Goal: Task Accomplishment & Management: Manage account settings

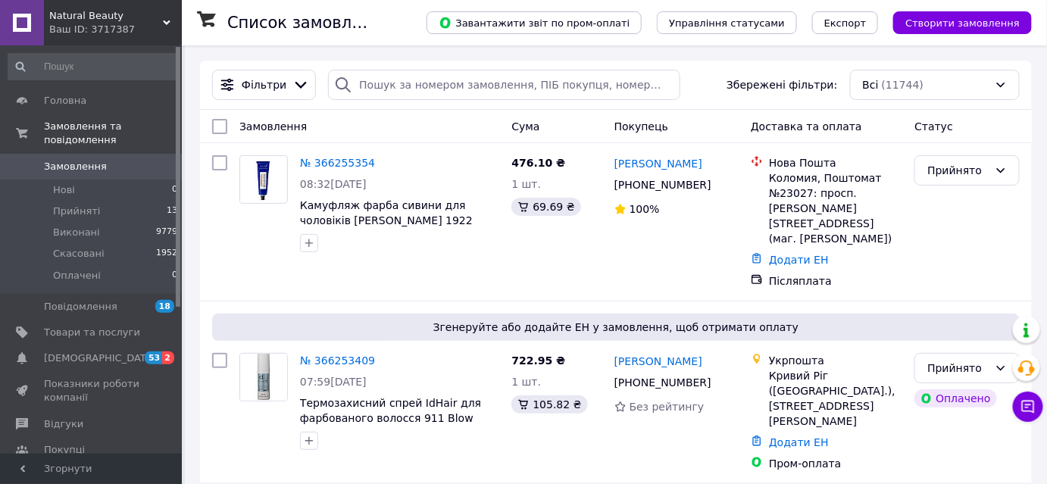
click at [111, 154] on link "Замовлення 0" at bounding box center [93, 167] width 186 height 26
click at [127, 201] on li "Прийняті 13" at bounding box center [93, 211] width 186 height 21
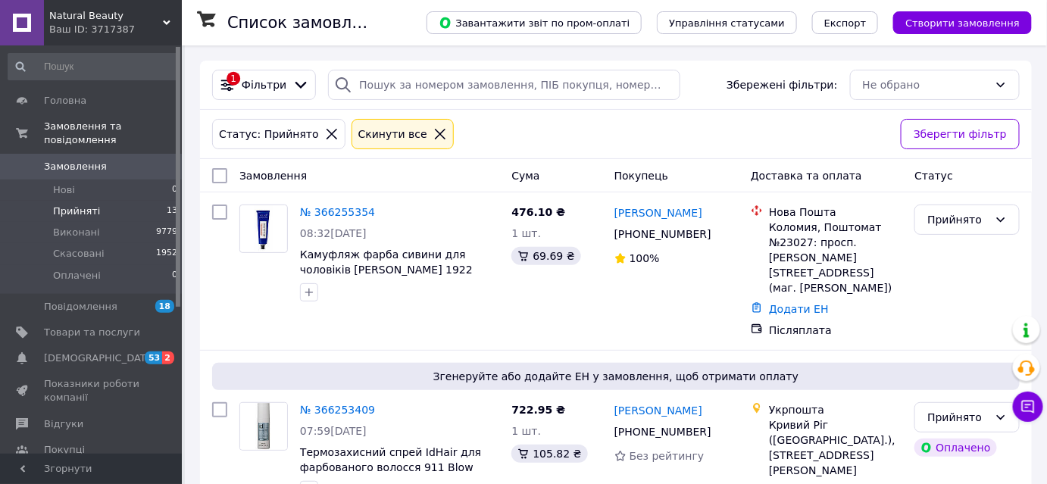
click at [127, 33] on div "Ваш ID: 3717387" at bounding box center [115, 30] width 133 height 14
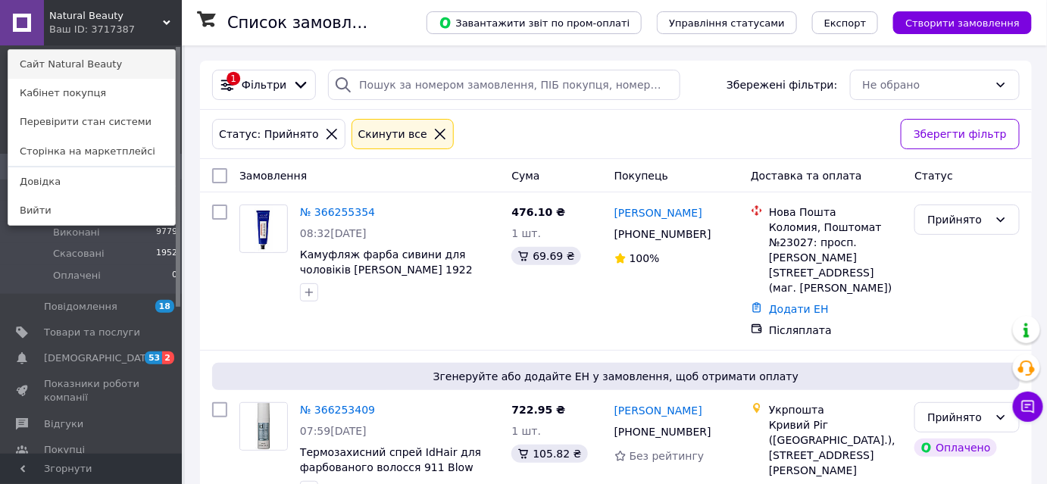
click at [115, 64] on link "Сайт Natural Beauty" at bounding box center [91, 64] width 167 height 29
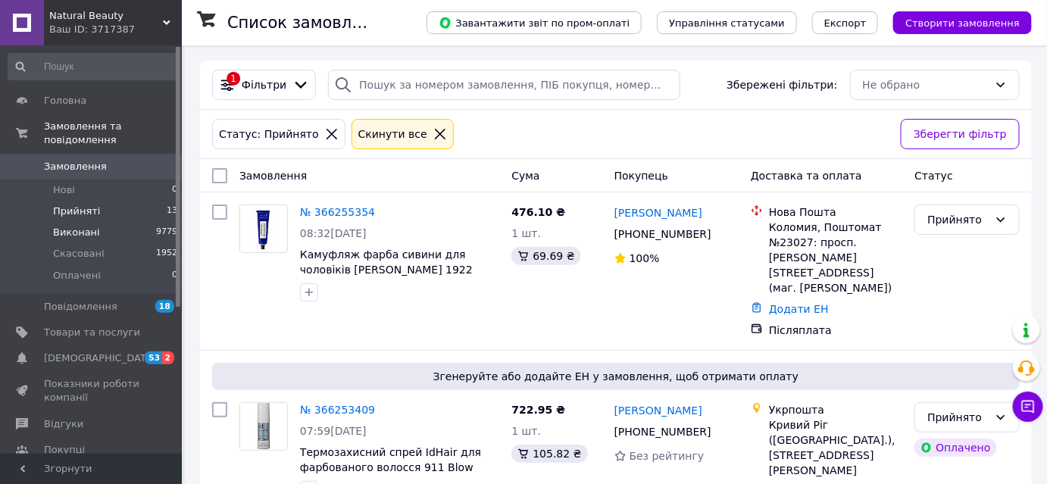
click at [108, 224] on li "Виконані 9779" at bounding box center [93, 232] width 186 height 21
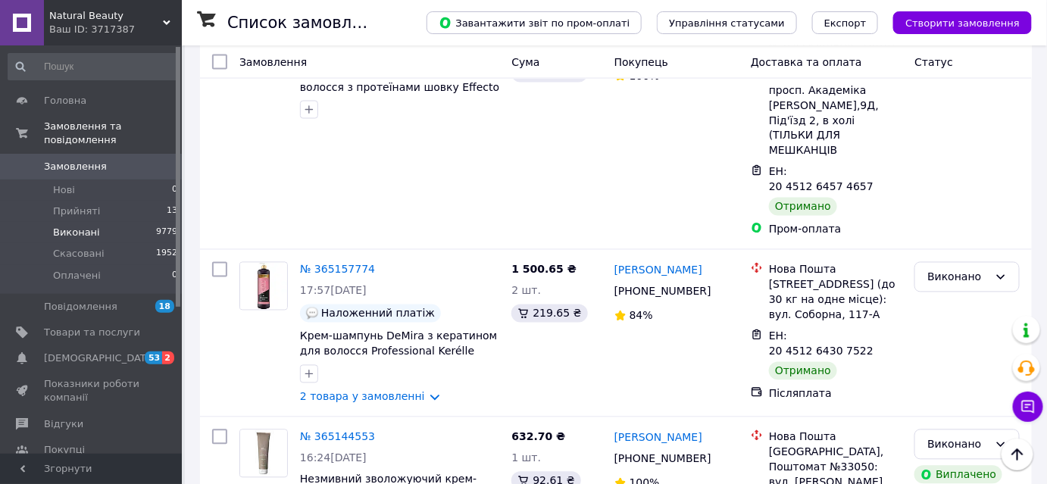
scroll to position [2810, 0]
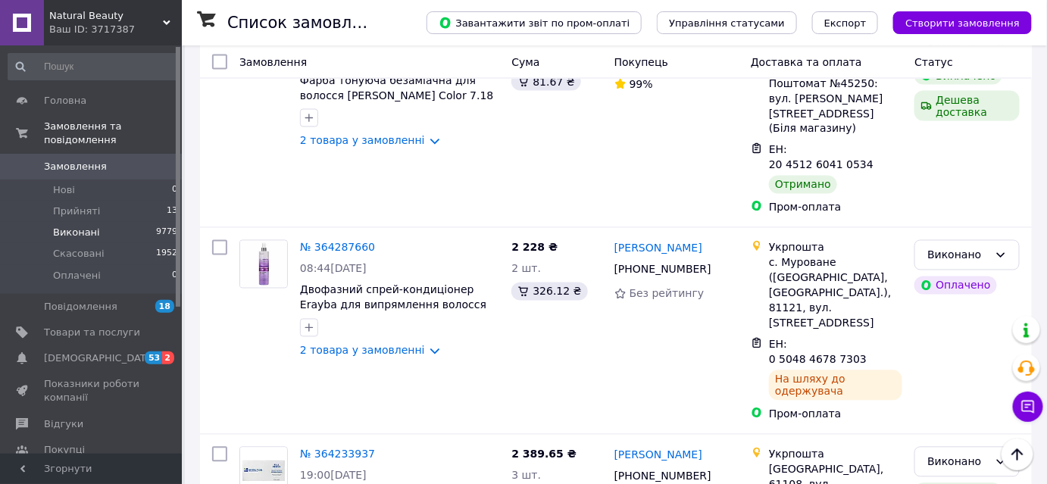
scroll to position [2296, 0]
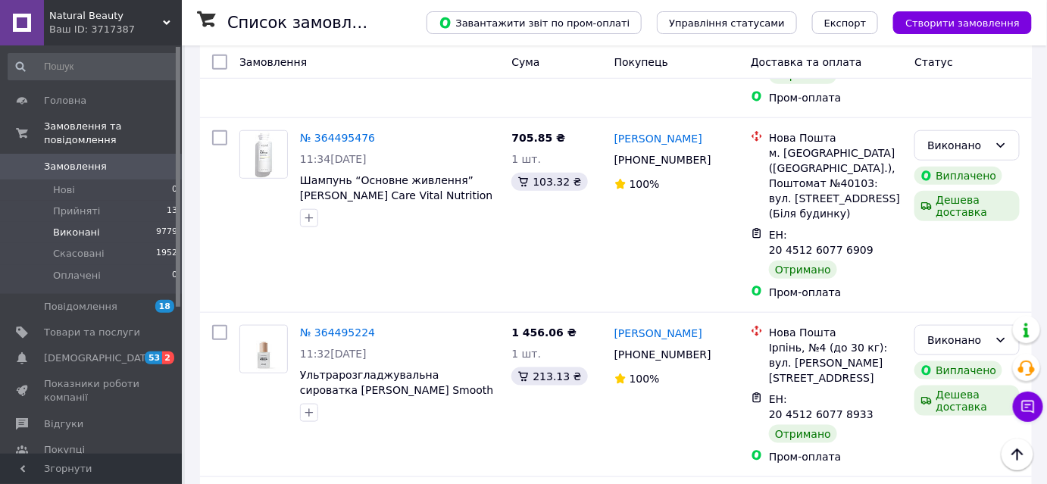
click at [114, 160] on span "Замовлення" at bounding box center [92, 167] width 96 height 14
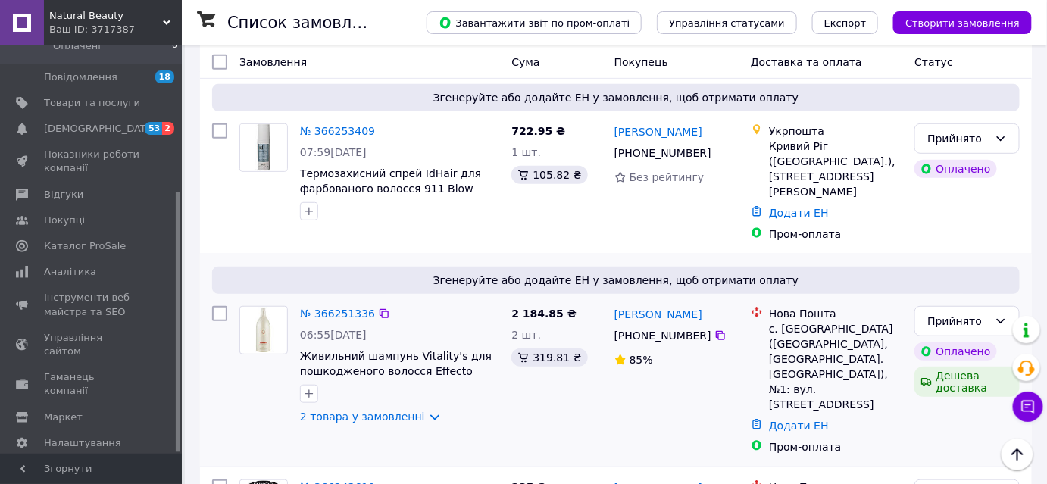
scroll to position [458, 0]
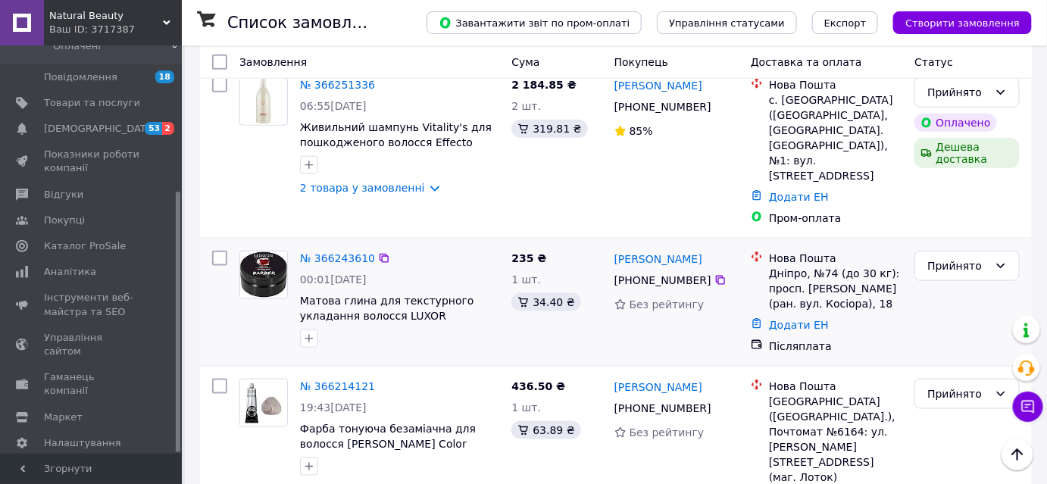
click at [258, 252] on img at bounding box center [263, 275] width 47 height 46
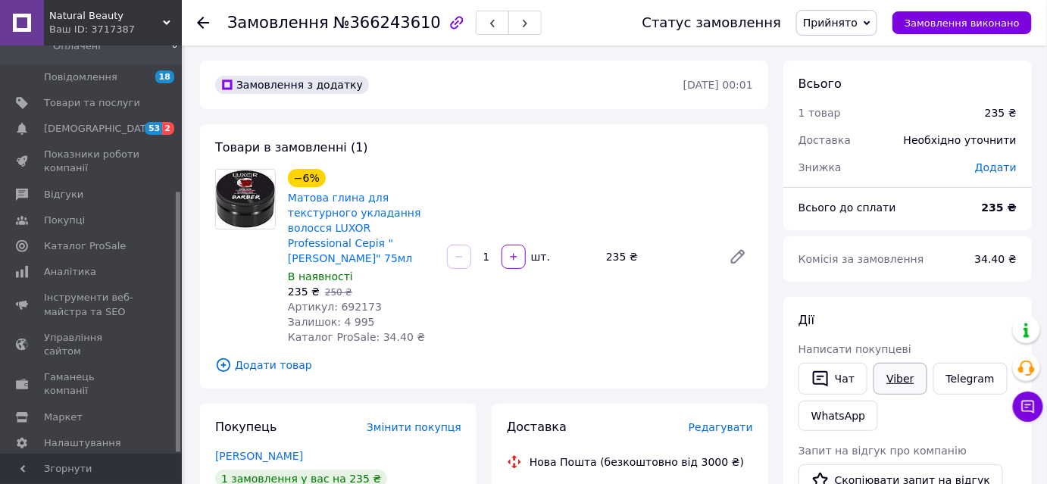
click at [898, 373] on link "Viber" at bounding box center [900, 379] width 53 height 32
drag, startPoint x: 903, startPoint y: 383, endPoint x: 886, endPoint y: 383, distance: 16.7
click at [903, 383] on link "Viber" at bounding box center [900, 379] width 53 height 32
click at [891, 381] on link "Viber" at bounding box center [900, 379] width 53 height 32
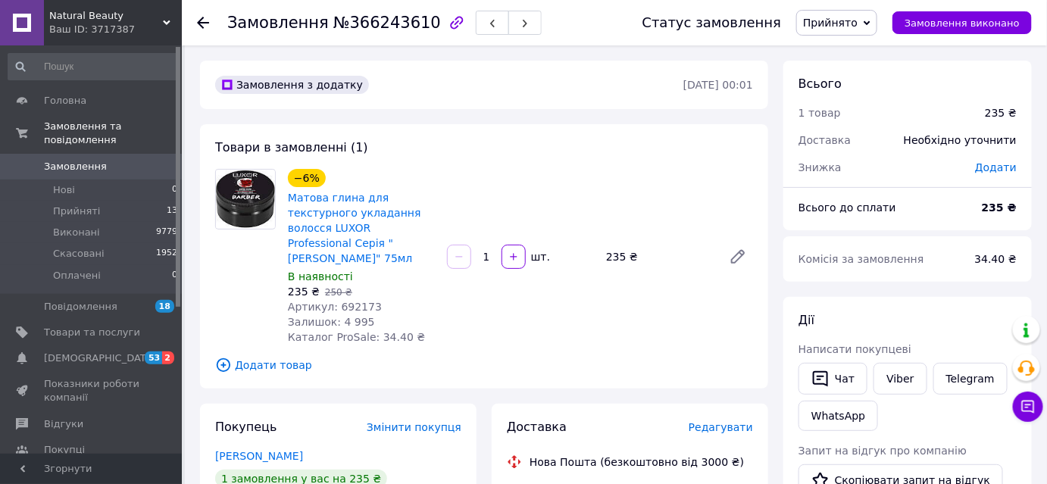
click at [105, 163] on link "Замовлення 0" at bounding box center [93, 167] width 186 height 26
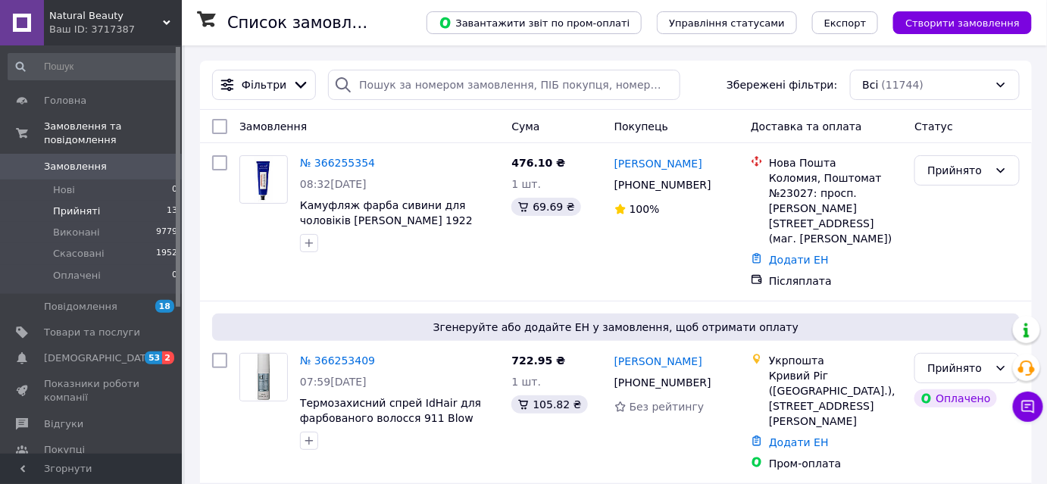
click at [115, 201] on li "Прийняті 13" at bounding box center [93, 211] width 186 height 21
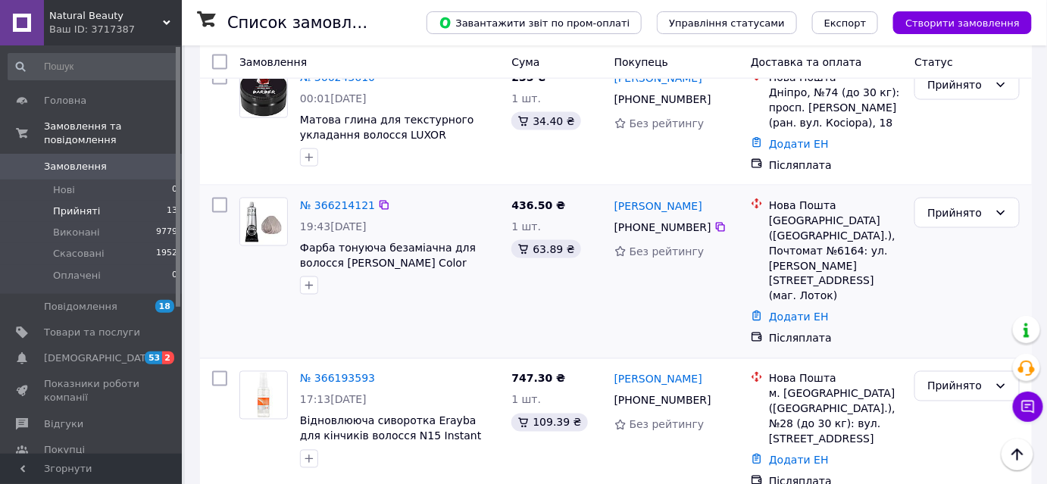
scroll to position [918, 0]
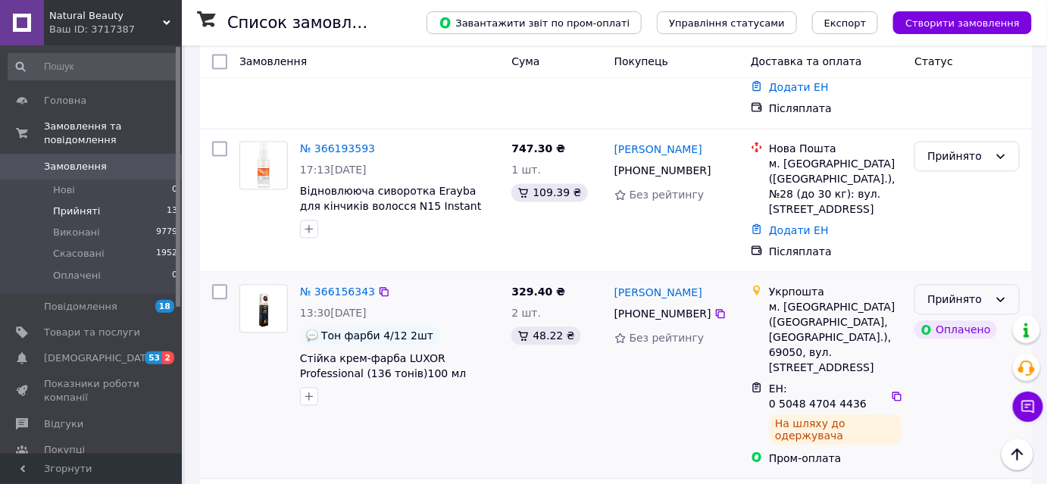
click at [1000, 294] on icon at bounding box center [1001, 300] width 12 height 12
click at [965, 251] on li "Виконано" at bounding box center [968, 255] width 104 height 27
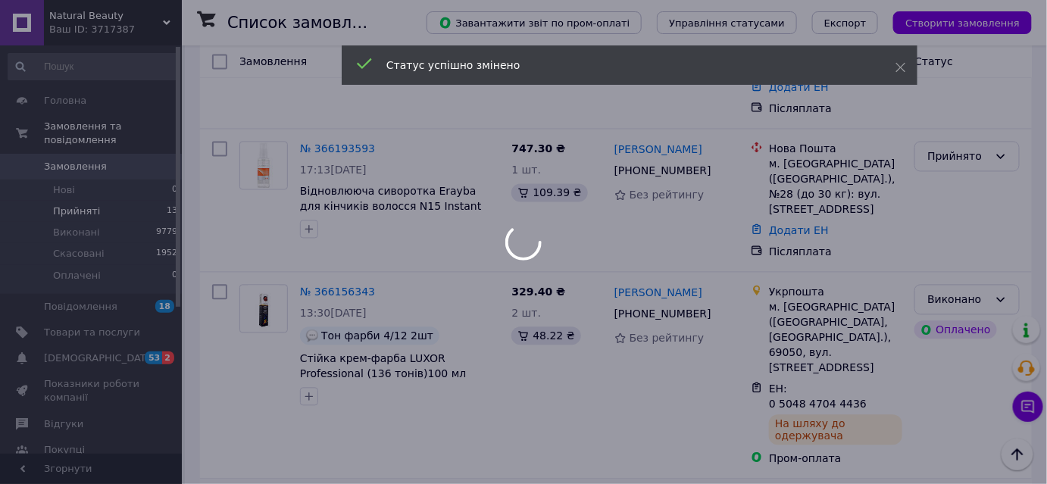
click at [956, 391] on body "Natural Beauty Ваш ID: 3717387 Сайт Natural Beauty Кабінет покупця Перевірити с…" at bounding box center [523, 251] width 1047 height 2339
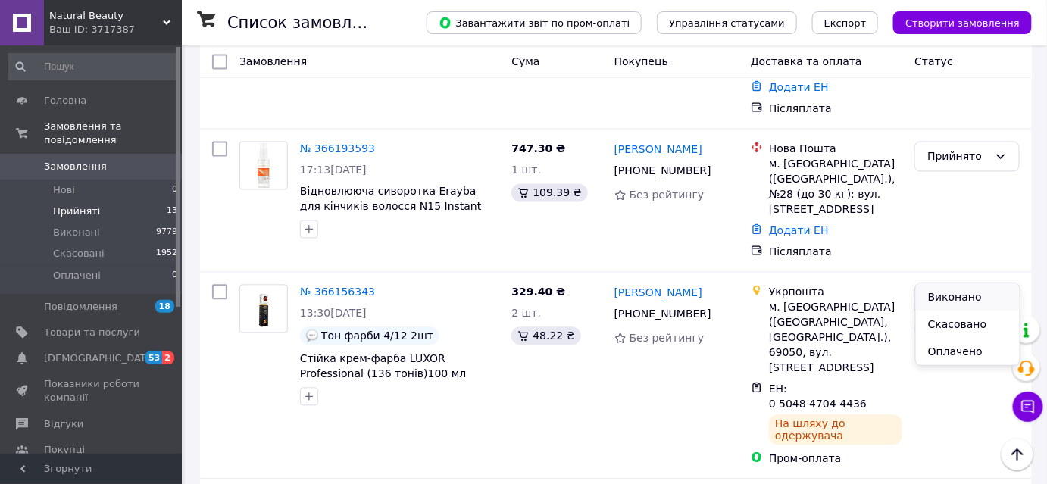
click at [965, 305] on li "Виконано" at bounding box center [968, 296] width 104 height 27
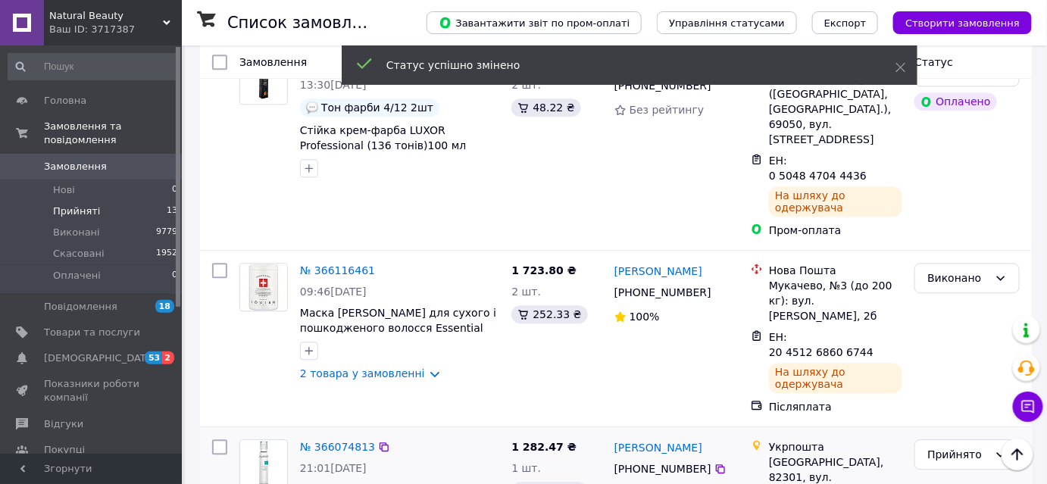
scroll to position [1378, 0]
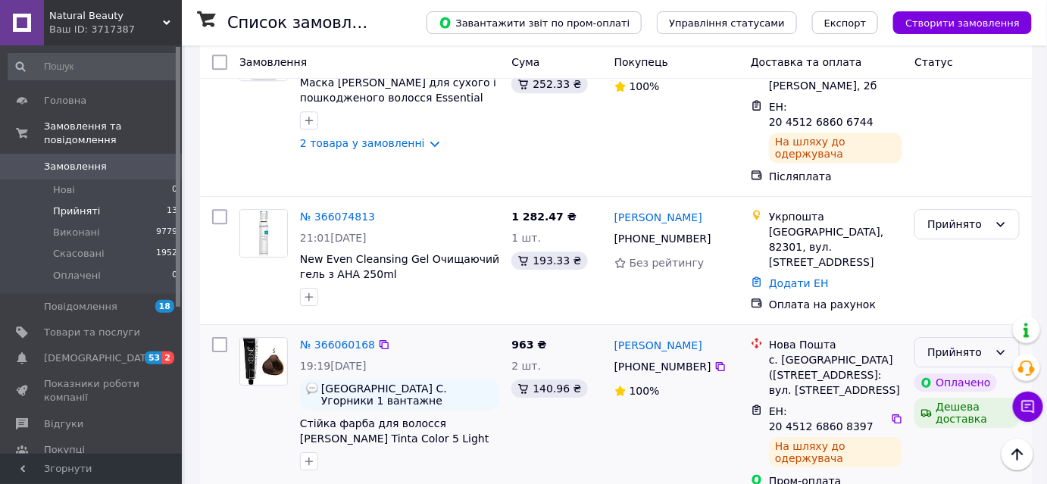
click at [1003, 346] on icon at bounding box center [1001, 352] width 12 height 12
click at [984, 244] on li "Виконано" at bounding box center [968, 240] width 104 height 27
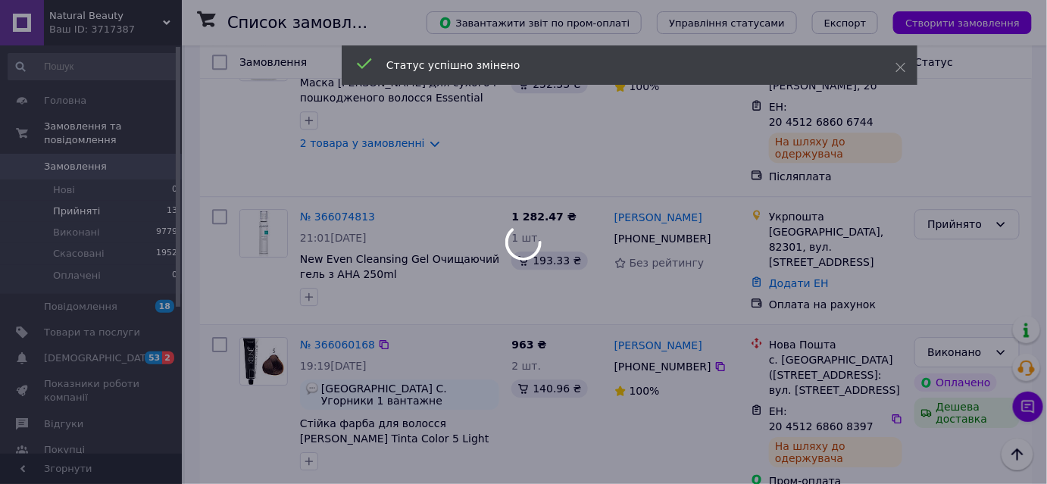
scroll to position [1607, 0]
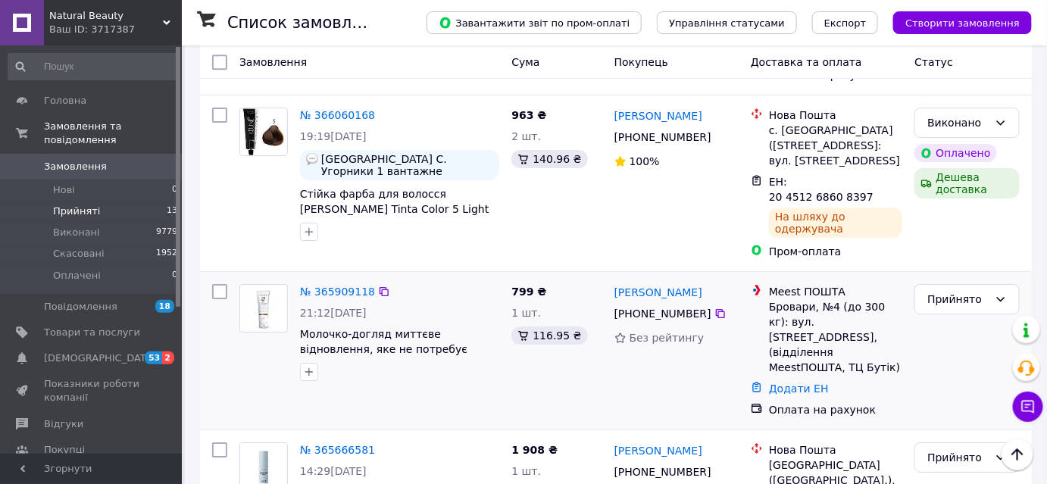
click at [264, 285] on img at bounding box center [263, 308] width 33 height 47
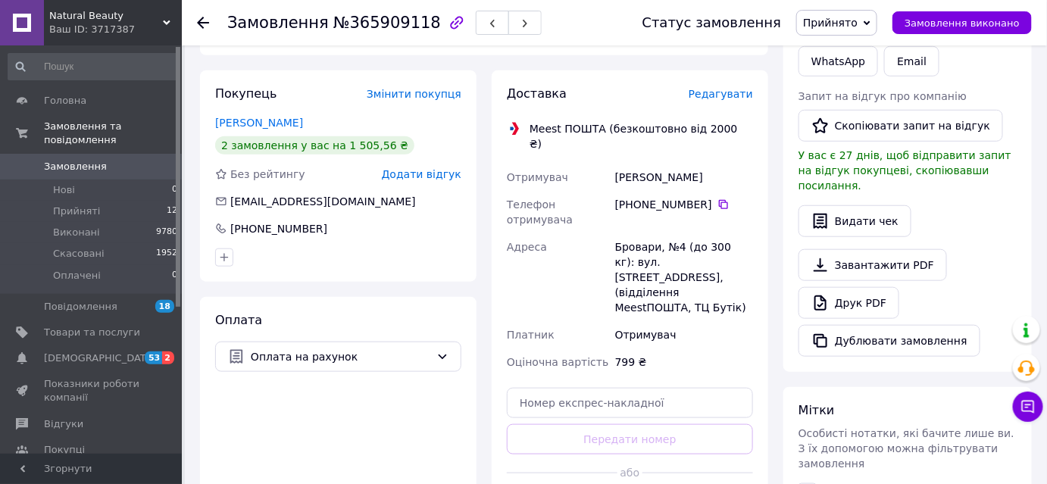
scroll to position [97, 0]
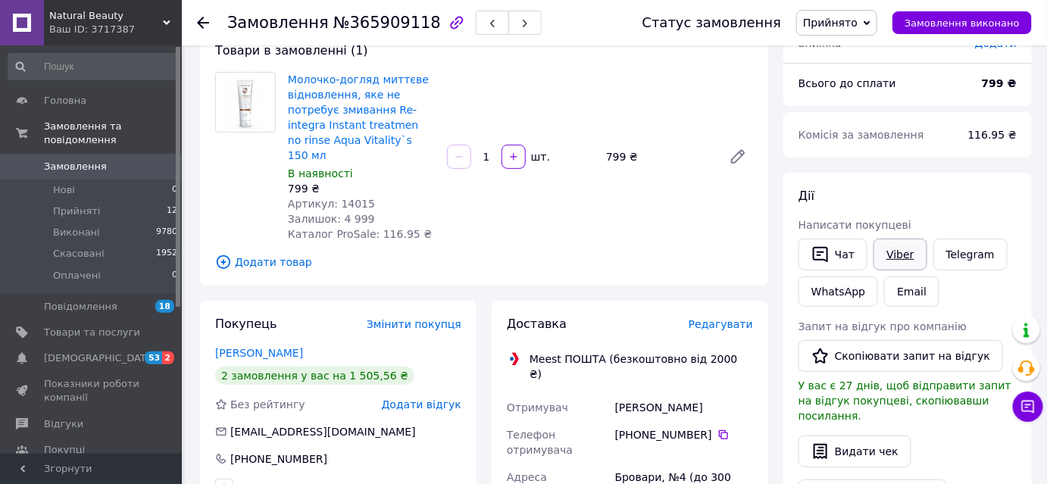
click at [894, 258] on link "Viber" at bounding box center [900, 255] width 53 height 32
